Goal: Find specific page/section: Find specific page/section

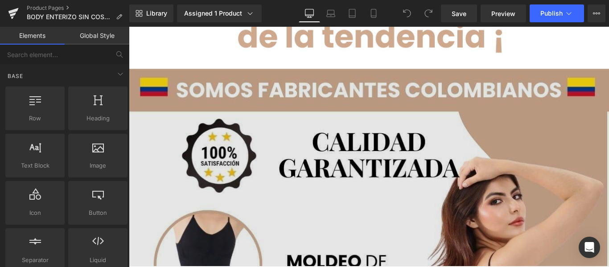
scroll to position [2236, 0]
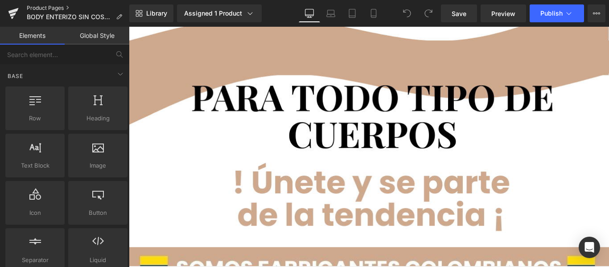
click at [55, 5] on link "Product Pages" at bounding box center [78, 7] width 103 height 7
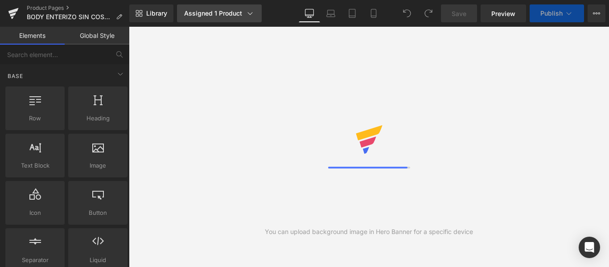
click at [210, 19] on link "Assigned 1 Product" at bounding box center [219, 13] width 85 height 18
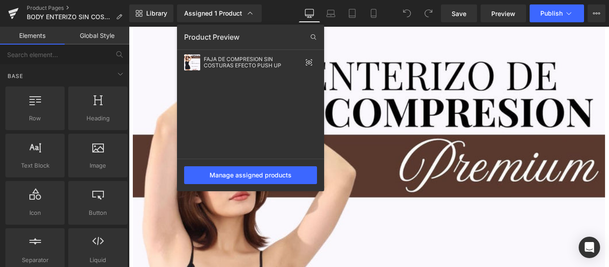
click at [374, 122] on div at bounding box center [369, 147] width 480 height 240
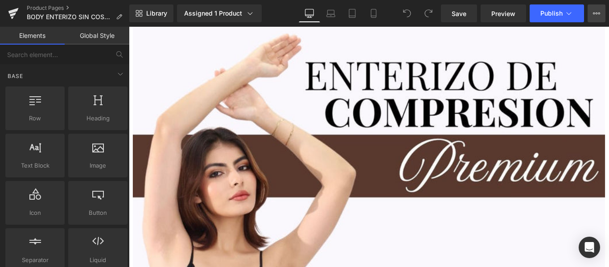
click at [590, 14] on button "View Live Page View with current Template Save Template to Library Schedule Pub…" at bounding box center [597, 13] width 18 height 18
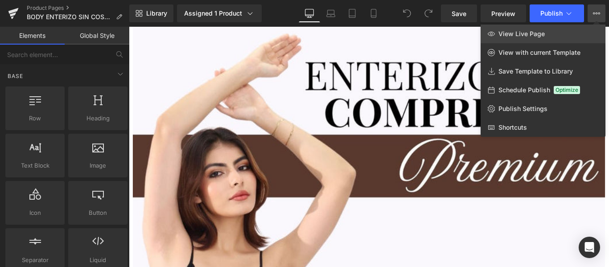
click at [580, 33] on link "View Live Page" at bounding box center [543, 34] width 125 height 19
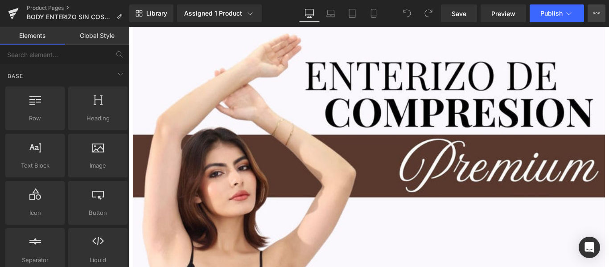
click at [594, 16] on icon at bounding box center [596, 13] width 7 height 7
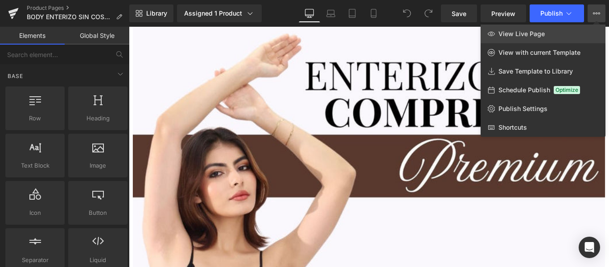
click at [580, 25] on link "View Live Page" at bounding box center [543, 34] width 125 height 19
